Goal: Go to known website: Go to known website

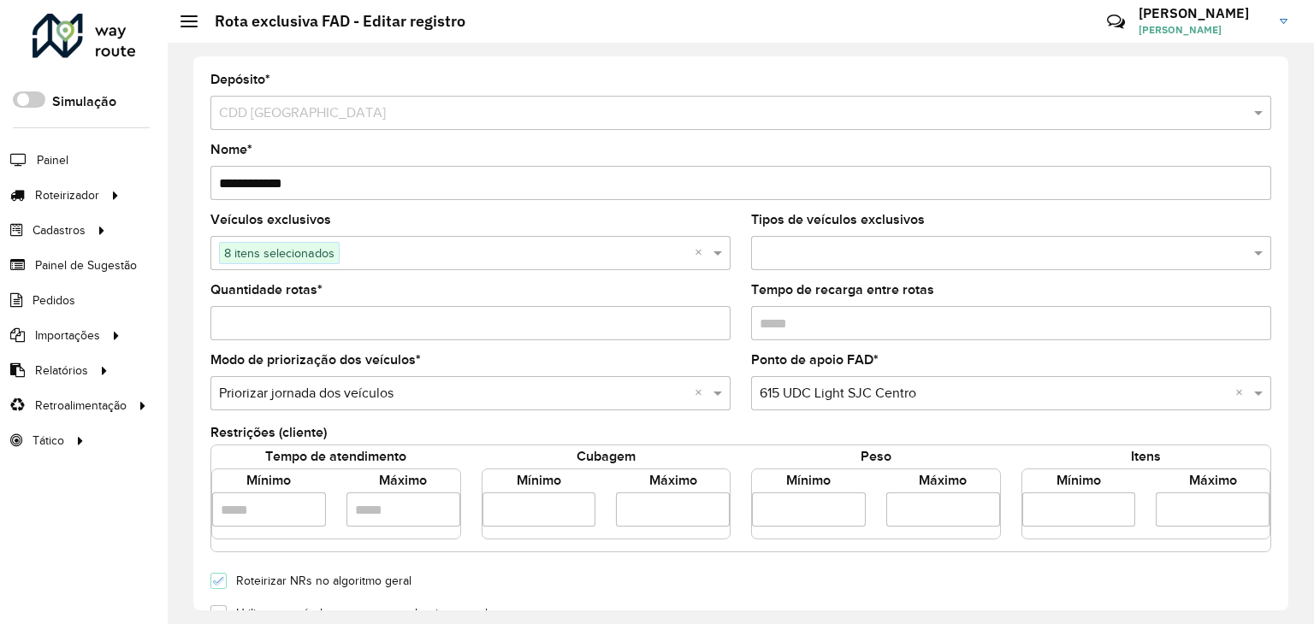
scroll to position [504, 0]
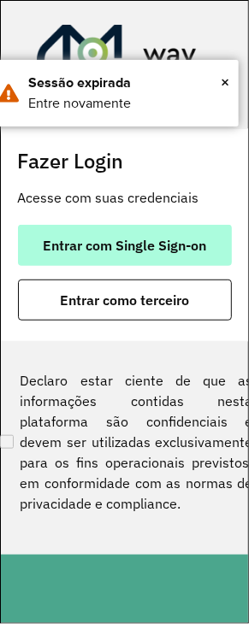
click at [177, 247] on span "Entrar com Single Sign-on" at bounding box center [124, 246] width 163 height 14
